Goal: Information Seeking & Learning: Learn about a topic

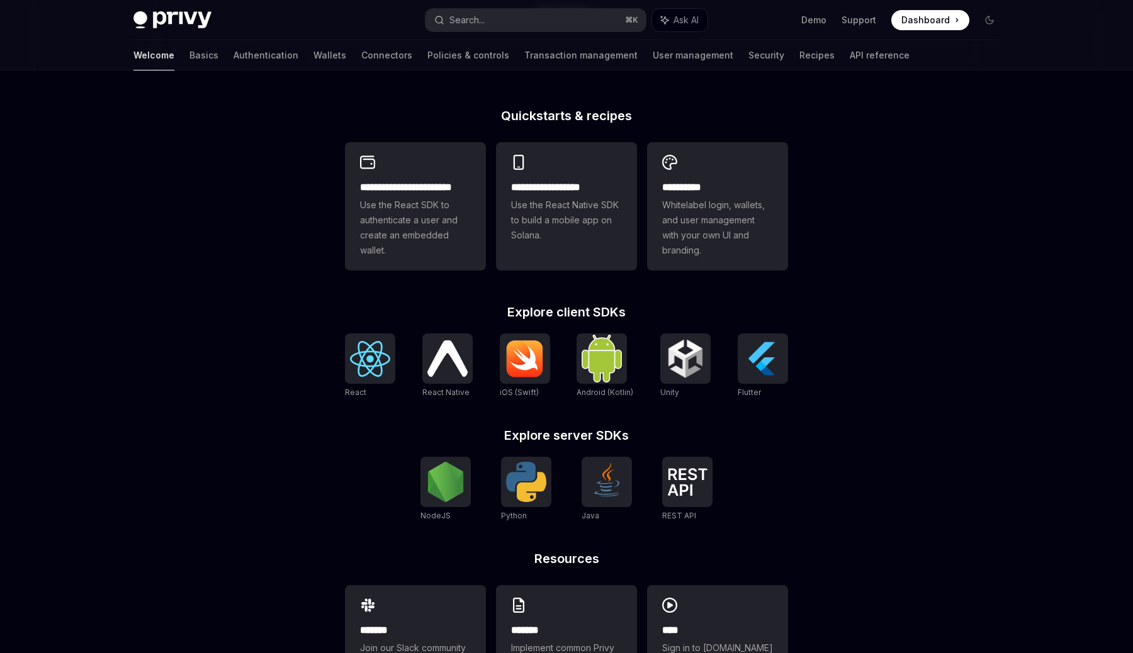
scroll to position [347, 0]
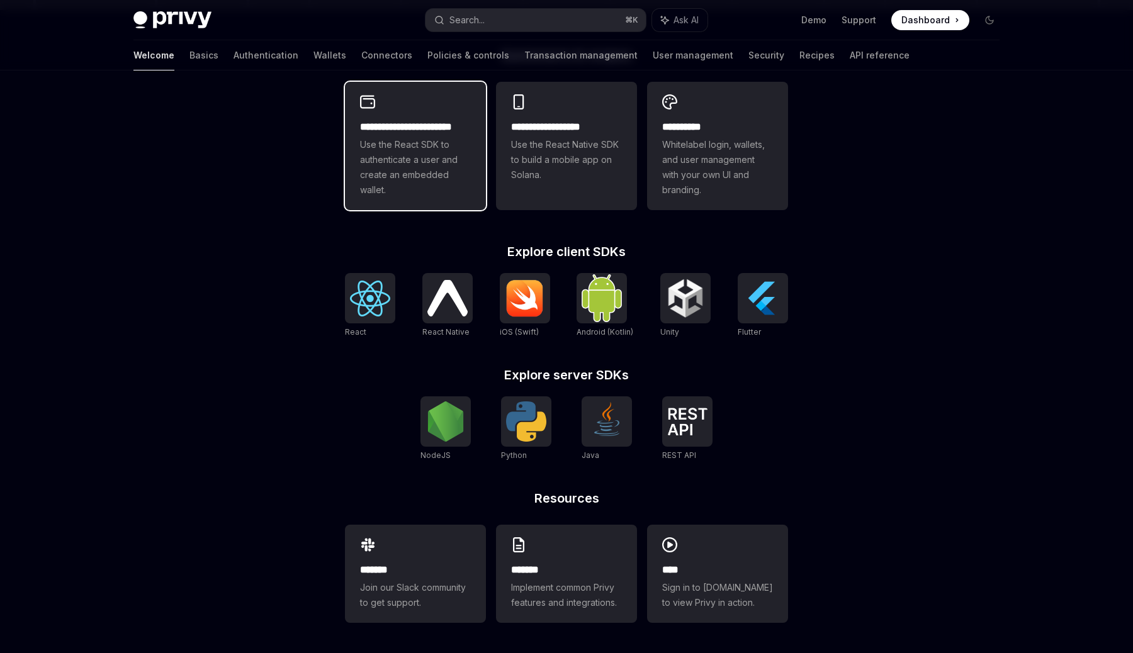
click at [442, 174] on span "Use the React SDK to authenticate a user and create an embedded wallet." at bounding box center [415, 167] width 111 height 60
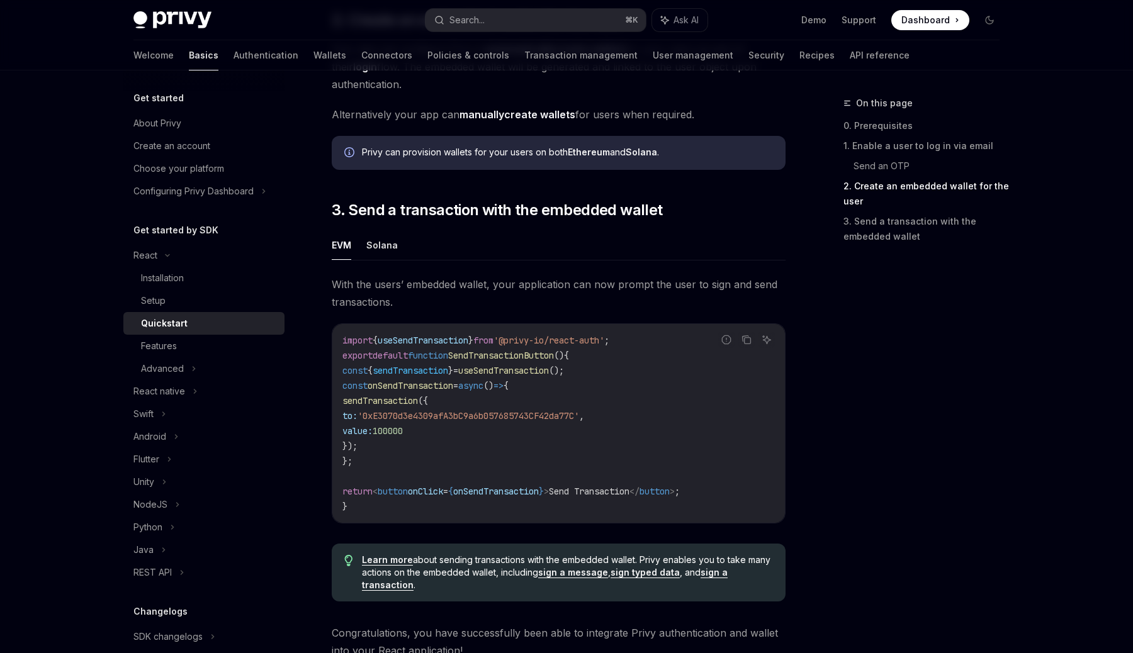
scroll to position [1172, 0]
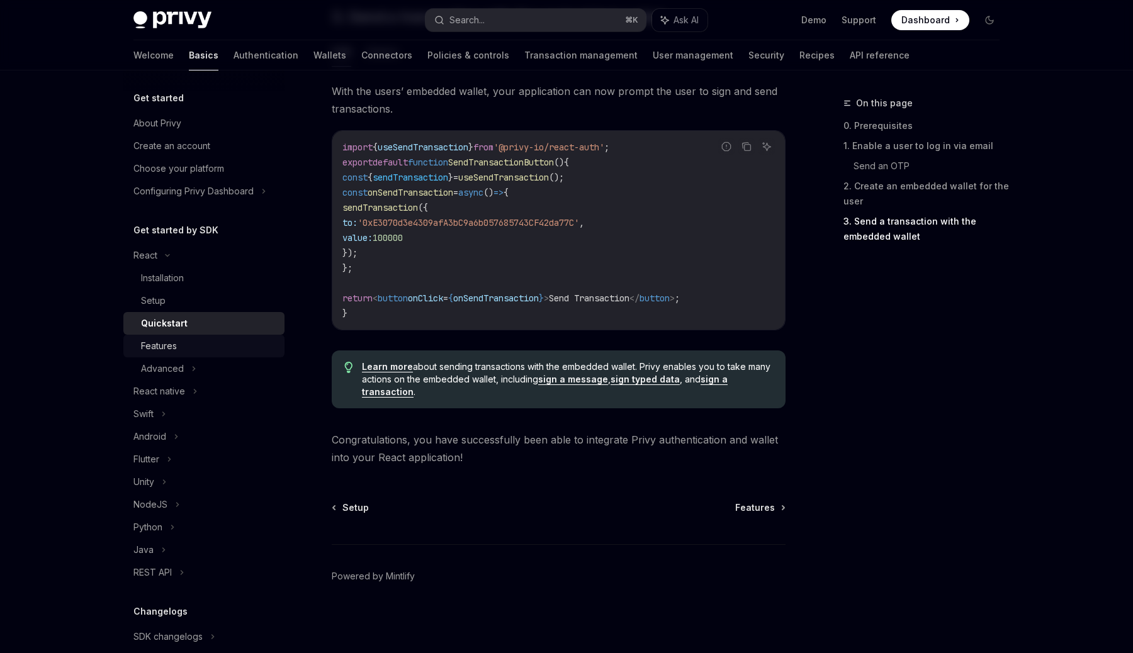
click at [189, 354] on link "Features" at bounding box center [203, 346] width 161 height 23
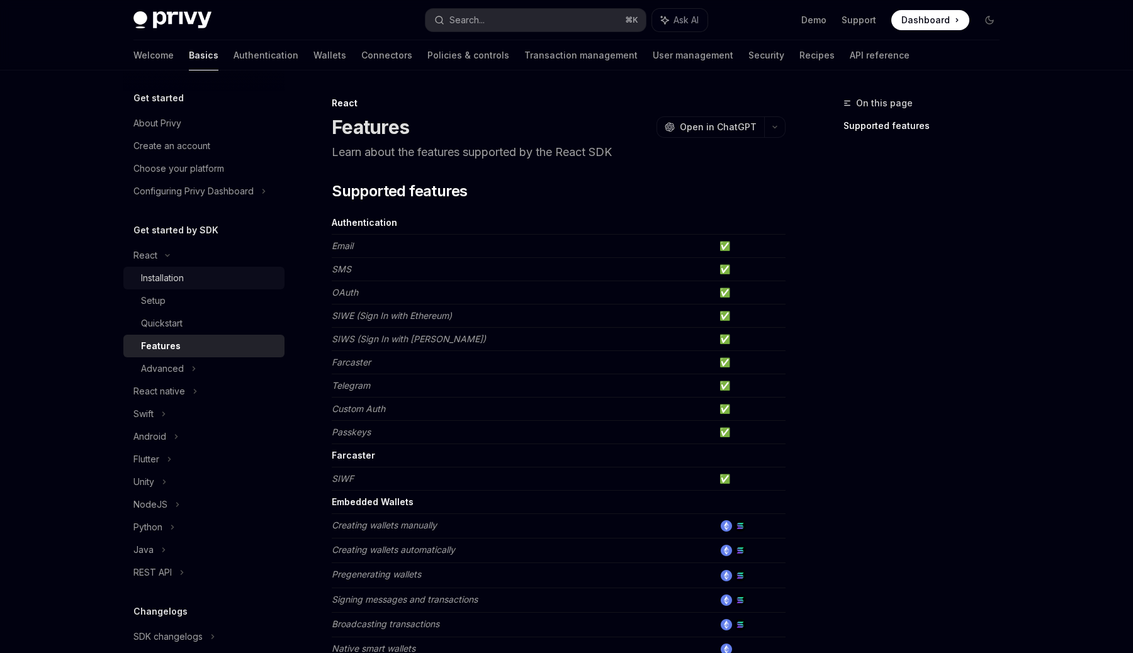
click at [184, 284] on div "Installation" at bounding box center [162, 278] width 43 height 15
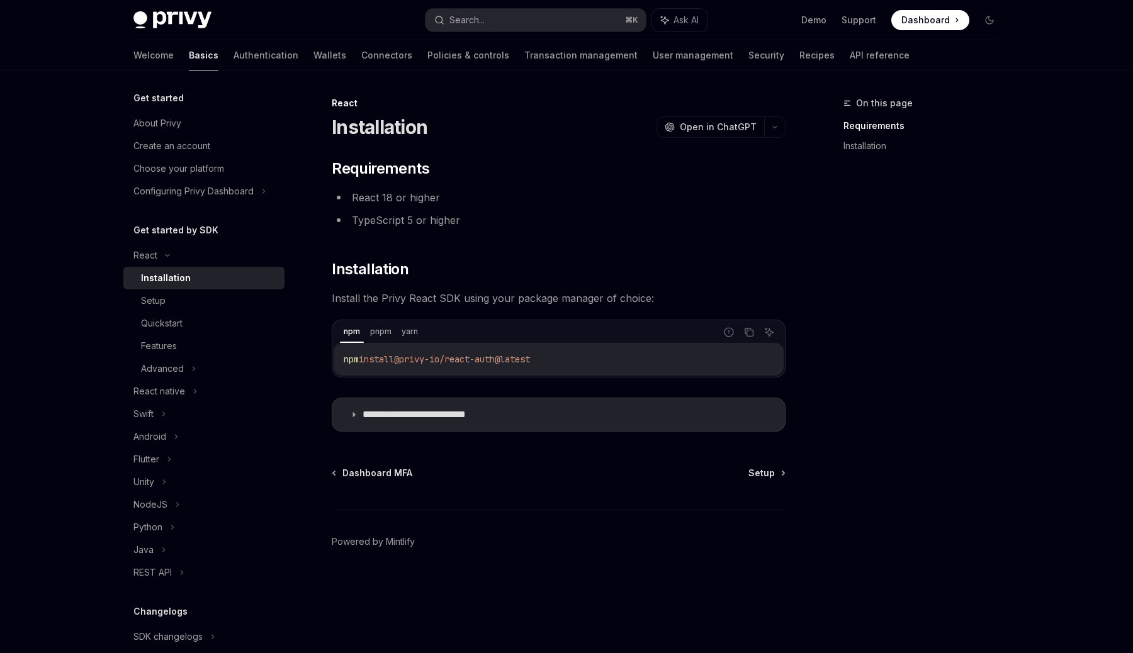
drag, startPoint x: 587, startPoint y: 362, endPoint x: 343, endPoint y: 360, distance: 244.2
click at [344, 360] on code "npm install @privy-io/react-auth@latest" at bounding box center [559, 359] width 430 height 15
click at [524, 61] on link "Transaction management" at bounding box center [580, 55] width 113 height 30
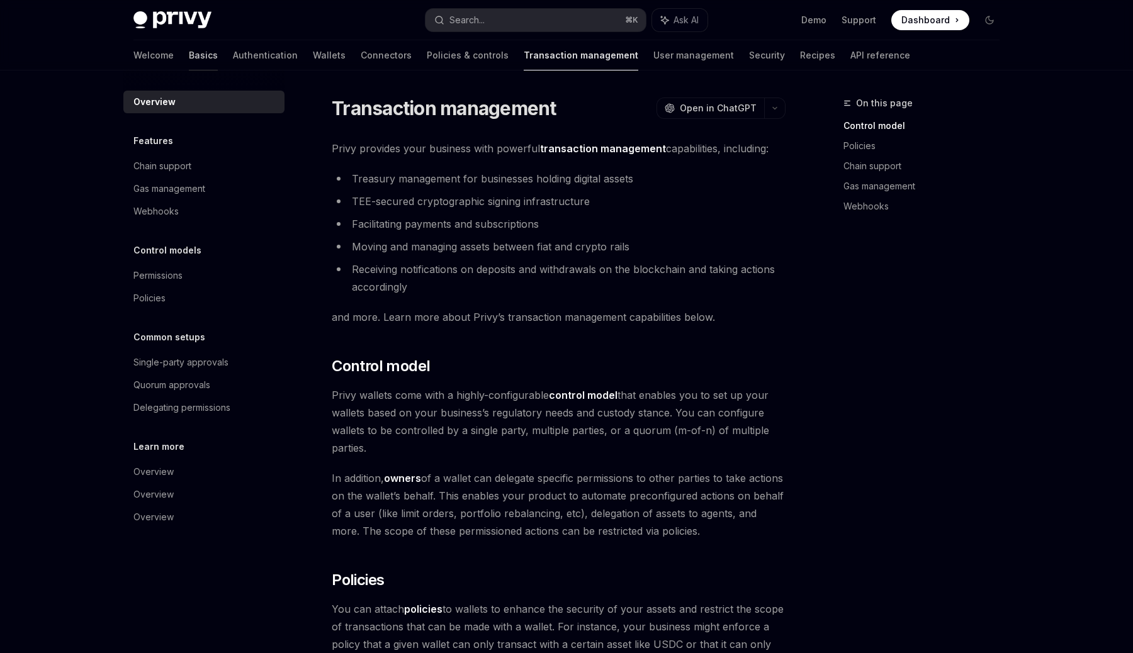
click at [189, 54] on link "Basics" at bounding box center [203, 55] width 29 height 30
type textarea "*"
